Goal: Task Accomplishment & Management: Use online tool/utility

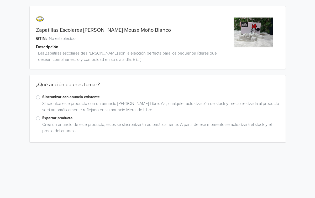
click at [42, 99] on label "Sincronizar con anuncio existente" at bounding box center [160, 97] width 237 height 6
click at [0, 0] on input "Sincronizar con anuncio existente" at bounding box center [0, 0] width 0 height 0
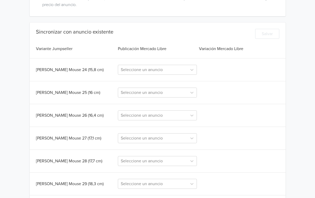
scroll to position [124, 0]
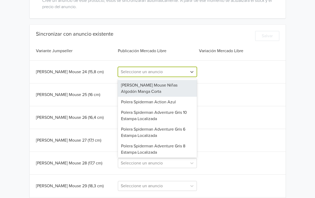
click at [182, 71] on div at bounding box center [153, 71] width 64 height 7
paste input "Zapatillas Escolares [PERSON_NAME] Mouse Moño Blanco"
type input "Zapatillas Escolares [PERSON_NAME] Mouse Moño Blanco"
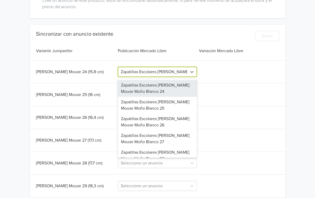
scroll to position [0, 22]
click at [164, 87] on div "Zapatillas Escolares [PERSON_NAME] Mouse Moño Blanco 24" at bounding box center [157, 88] width 79 height 17
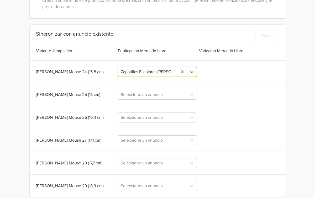
scroll to position [0, 0]
click at [166, 96] on div at bounding box center [153, 94] width 64 height 7
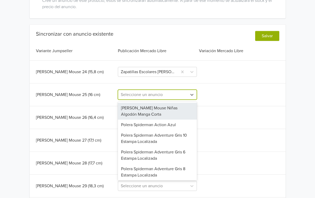
paste input "Zapatillas Escolares [PERSON_NAME] Mouse Moño Blanco"
type input "Zapatillas Escolares [PERSON_NAME] Mouse Moño Blanco"
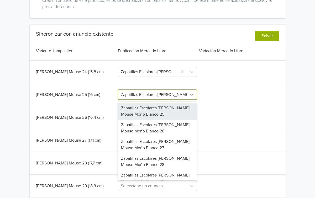
scroll to position [0, 22]
click at [162, 108] on div "Zapatillas Escolares [PERSON_NAME] Mouse Moño Blanco 25" at bounding box center [157, 111] width 79 height 17
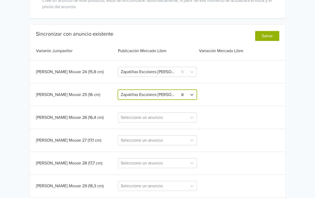
scroll to position [0, 0]
click at [160, 117] on div "Seleccione un anuncio" at bounding box center [152, 117] width 69 height 9
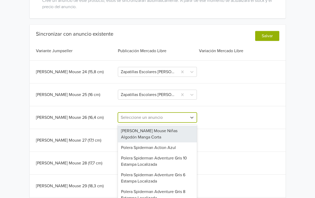
scroll to position [131, 0]
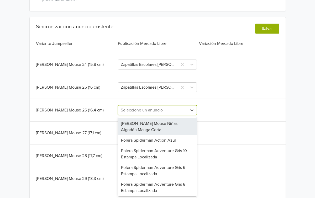
paste input "Zapatillas Escolares [PERSON_NAME] Mouse Moño Blanco"
type input "Zapatillas Escolares [PERSON_NAME] Mouse Moño Blanco"
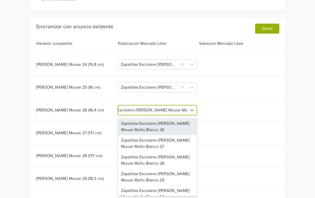
click at [159, 122] on div "Zapatillas Escolares [PERSON_NAME] Mouse Moño Blanco 26" at bounding box center [157, 126] width 79 height 17
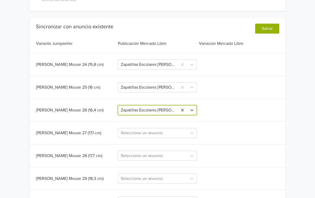
scroll to position [0, 0]
click at [155, 134] on div "Seleccione un anuncio" at bounding box center [157, 133] width 79 height 10
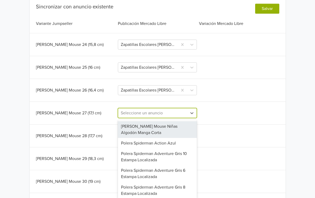
scroll to position [154, 0]
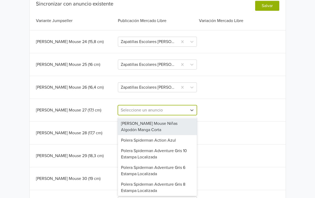
paste input "Zapatillas Escolares [PERSON_NAME] Mouse Moño Blanco"
type input "Zapatillas Escolares [PERSON_NAME] Mouse Moño Blanco"
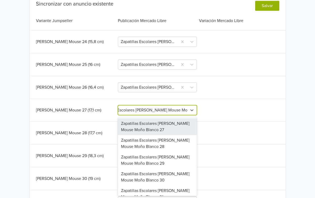
click at [155, 131] on div "Zapatillas Escolares [PERSON_NAME] Mouse Moño Blanco 27" at bounding box center [157, 126] width 79 height 17
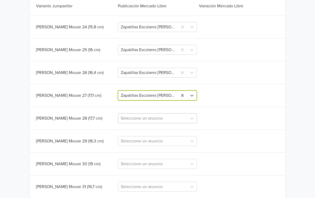
click at [157, 123] on div "Seleccione un anuncio" at bounding box center [157, 118] width 79 height 10
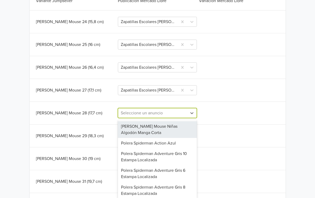
scroll to position [177, 0]
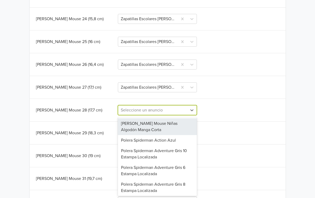
paste input "Zapatillas Escolares [PERSON_NAME] Mouse Moño Blanco"
type input "Zapatillas Escolares [PERSON_NAME] Mouse Moño Blanco"
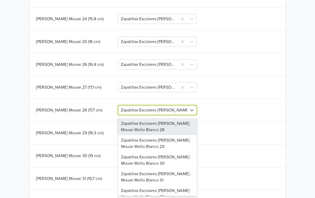
scroll to position [0, 22]
click at [156, 131] on div "Zapatillas Escolares [PERSON_NAME] Mouse Moño Blanco 28" at bounding box center [157, 126] width 79 height 17
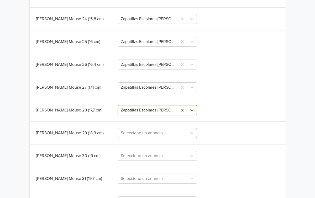
click at [158, 135] on div "Seleccione un anuncio" at bounding box center [157, 133] width 79 height 10
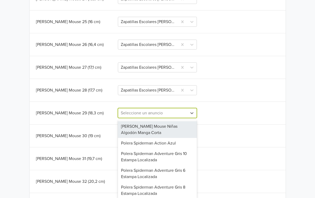
scroll to position [200, 0]
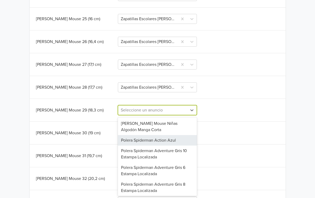
paste input "Zapatillas Escolares [PERSON_NAME] Mouse Moño Blanco"
type input "Zapatillas Escolares [PERSON_NAME] Mouse Moño Blanco"
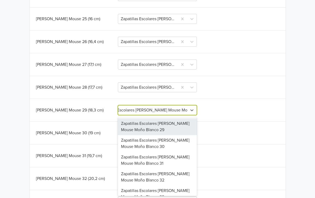
click at [157, 132] on div "Zapatillas Escolares [PERSON_NAME] Mouse Moño Blanco 29" at bounding box center [157, 126] width 79 height 17
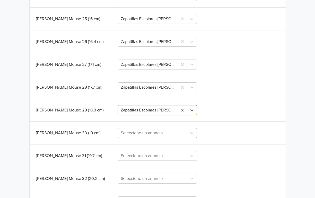
click at [160, 135] on div "Seleccione un anuncio" at bounding box center [157, 133] width 79 height 10
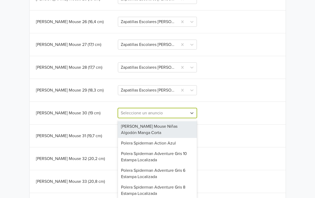
scroll to position [223, 0]
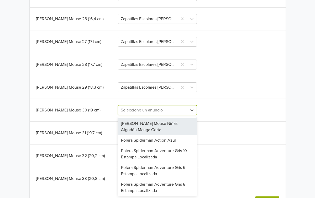
paste input "Zapatillas Escolares [PERSON_NAME] Mouse Moño Blanco"
type input "Zapatillas Escolares [PERSON_NAME] Mouse Moño Blanco"
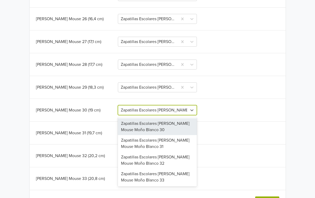
scroll to position [0, 22]
click at [159, 133] on div "Zapatillas Escolares [PERSON_NAME] Mouse Moño Blanco 30" at bounding box center [157, 126] width 79 height 17
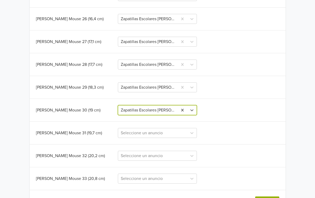
scroll to position [0, 0]
click at [162, 135] on div "Seleccione un anuncio" at bounding box center [157, 133] width 79 height 10
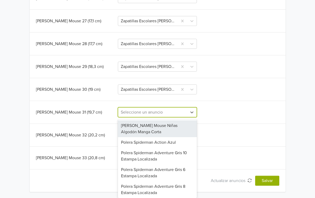
scroll to position [244, 0]
paste input "Zapatillas Escolares [PERSON_NAME] Mouse Moño Blanco"
type input "Zapatillas Escolares [PERSON_NAME] Mouse Moño Blanco"
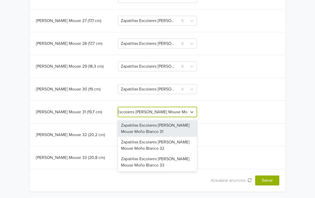
click at [161, 134] on div "Zapatillas Escolares [PERSON_NAME] Mouse Moño Blanco 31" at bounding box center [157, 128] width 79 height 17
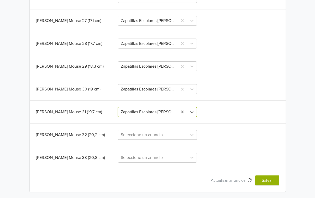
click at [162, 136] on div at bounding box center [153, 134] width 64 height 7
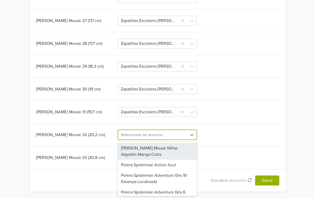
paste input "Zapatillas Escolares [PERSON_NAME] Mouse Moño Blanco"
type input "Zapatillas Escolares [PERSON_NAME] Mouse Moño Blanco"
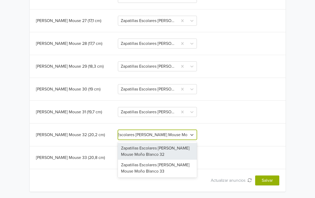
click at [159, 148] on div "Zapatillas Escolares [PERSON_NAME] Mouse Moño Blanco 32" at bounding box center [157, 151] width 79 height 17
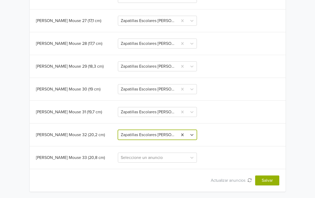
scroll to position [0, 0]
click at [159, 158] on div "Seleccione un anuncio" at bounding box center [157, 158] width 79 height 10
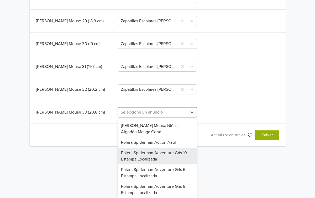
paste input "Zapatillas Escolares [PERSON_NAME] Mouse Moño Blanco"
type input "Zapatillas Escolares [PERSON_NAME] Mouse Moño Blanco"
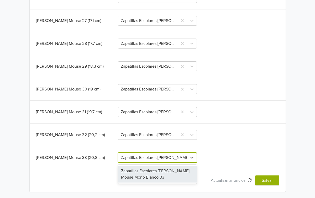
scroll to position [0, 22]
click at [154, 171] on div "Zapatillas Escolares [PERSON_NAME] Mouse Moño Blanco 33" at bounding box center [157, 174] width 79 height 17
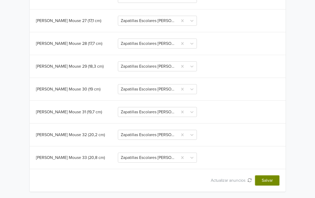
click at [269, 182] on button "Salvar" at bounding box center [267, 181] width 24 height 10
